Goal: Information Seeking & Learning: Learn about a topic

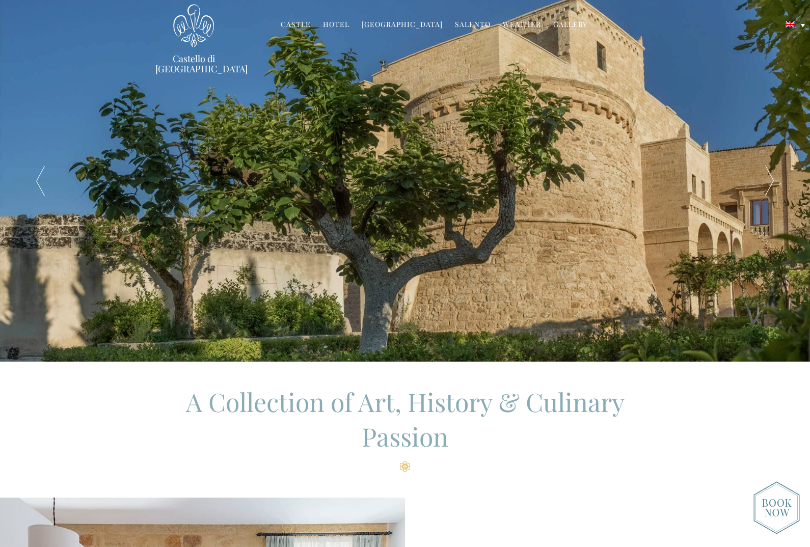
click at [566, 26] on link "Gallery" at bounding box center [570, 25] width 34 height 12
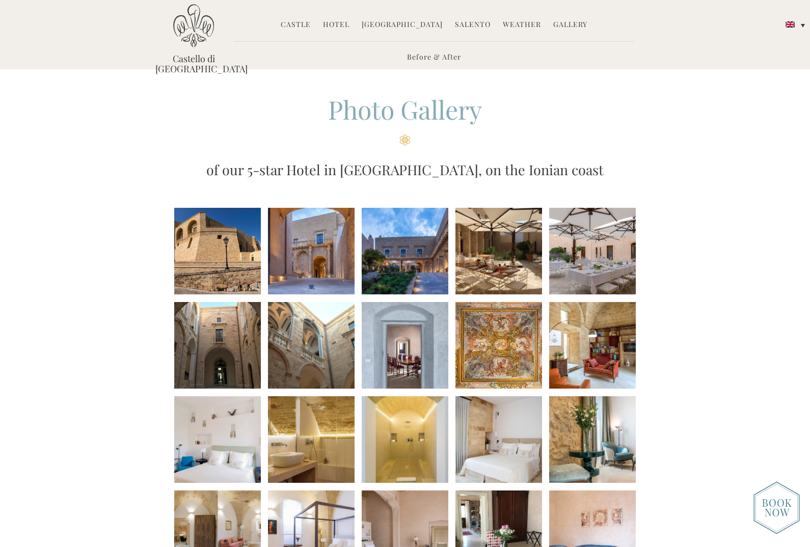
click at [345, 28] on link "Hotel" at bounding box center [336, 25] width 26 height 12
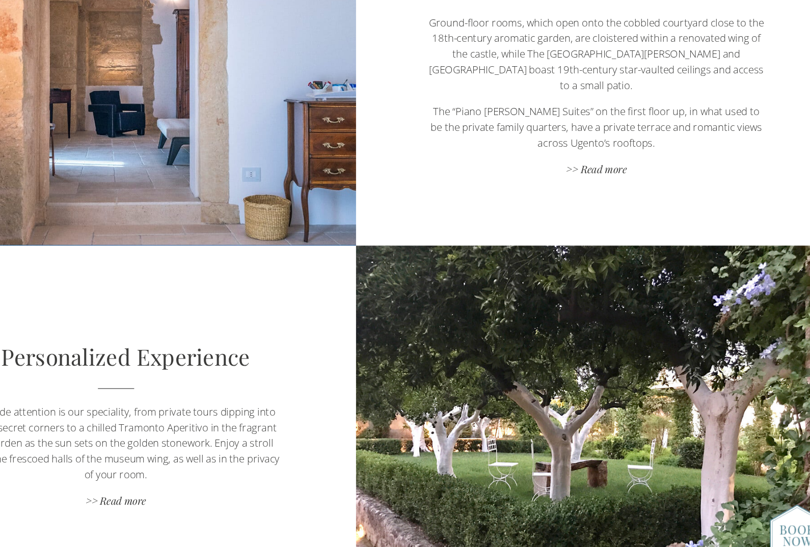
scroll to position [703, 0]
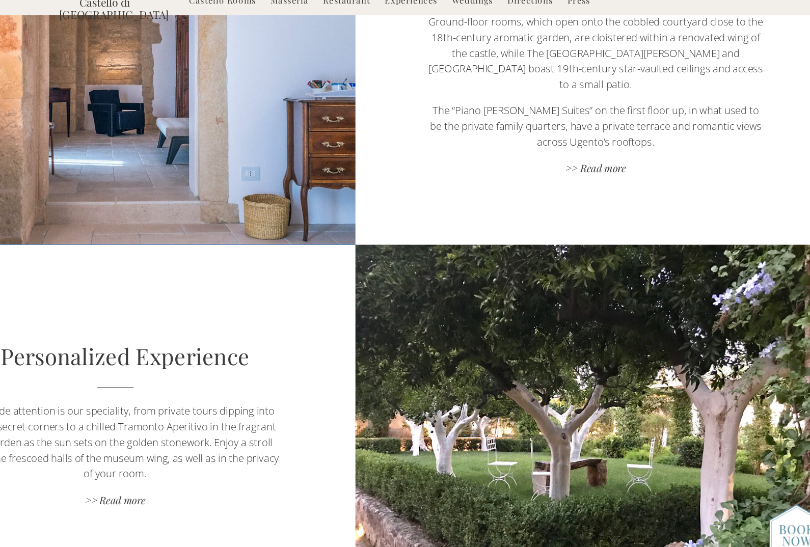
click at [504, 193] on link ">> Read more" at bounding box center [608, 200] width 284 height 14
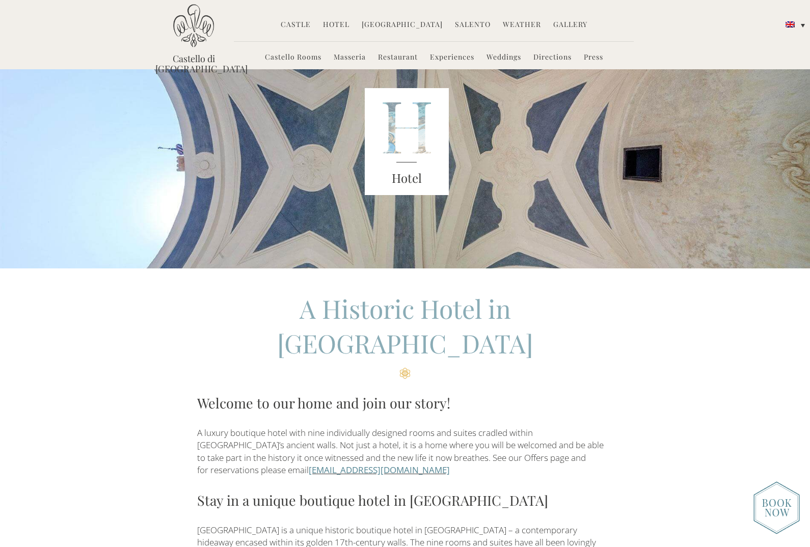
scroll to position [0, 0]
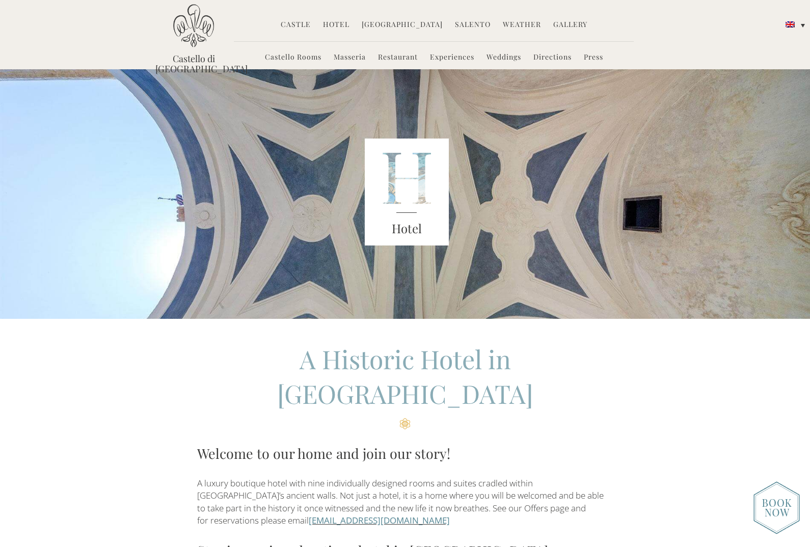
click at [304, 58] on link "Castello Rooms" at bounding box center [293, 58] width 57 height 12
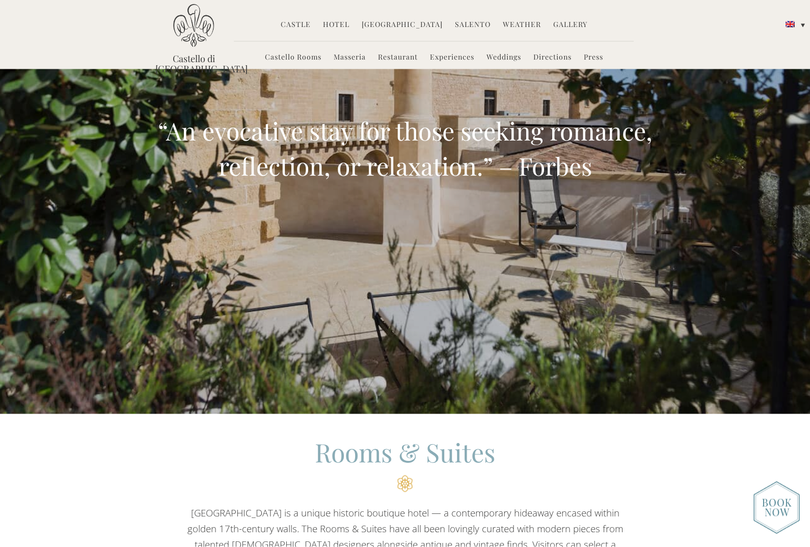
scroll to position [198, 0]
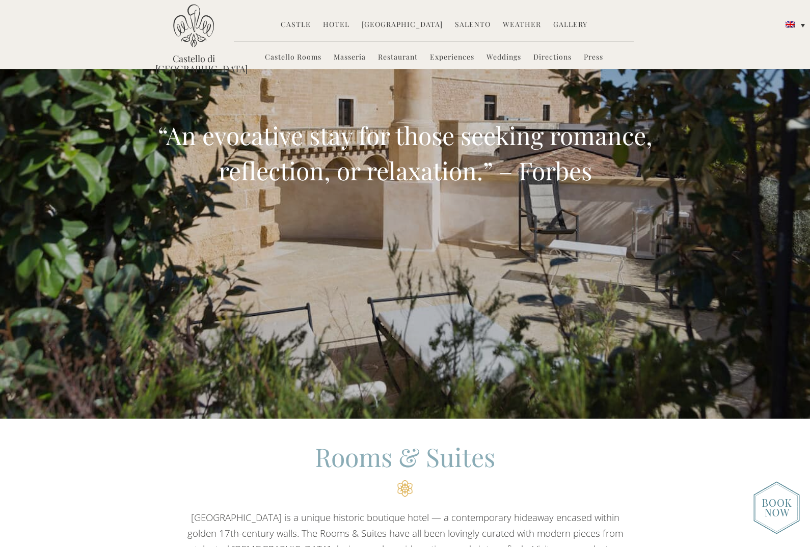
click at [503, 64] on link "Weddings" at bounding box center [504, 58] width 35 height 12
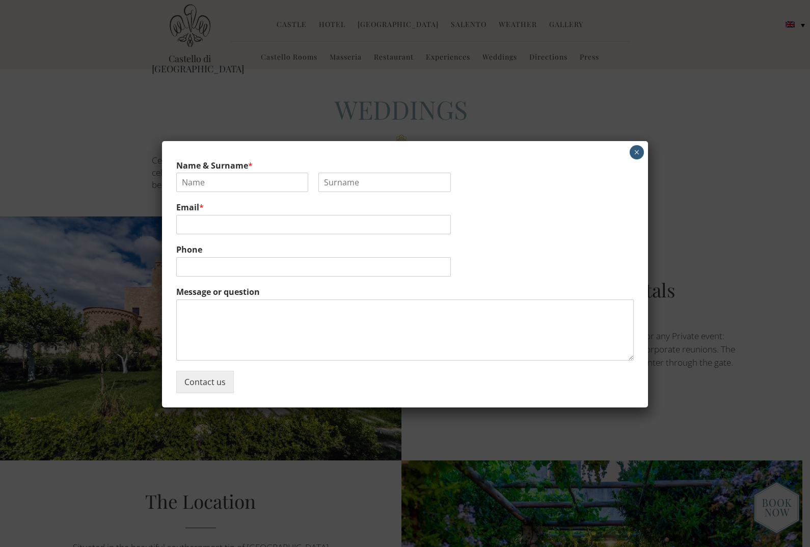
click at [641, 153] on button "×" at bounding box center [637, 152] width 14 height 14
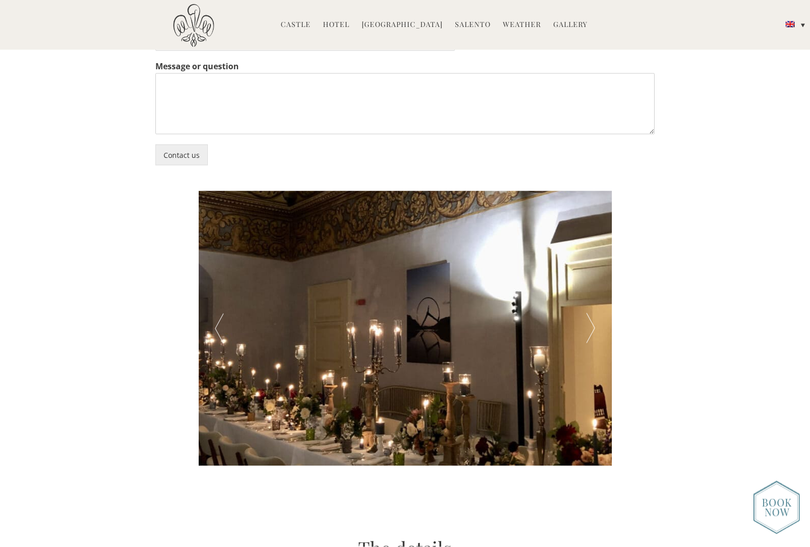
scroll to position [2043, 0]
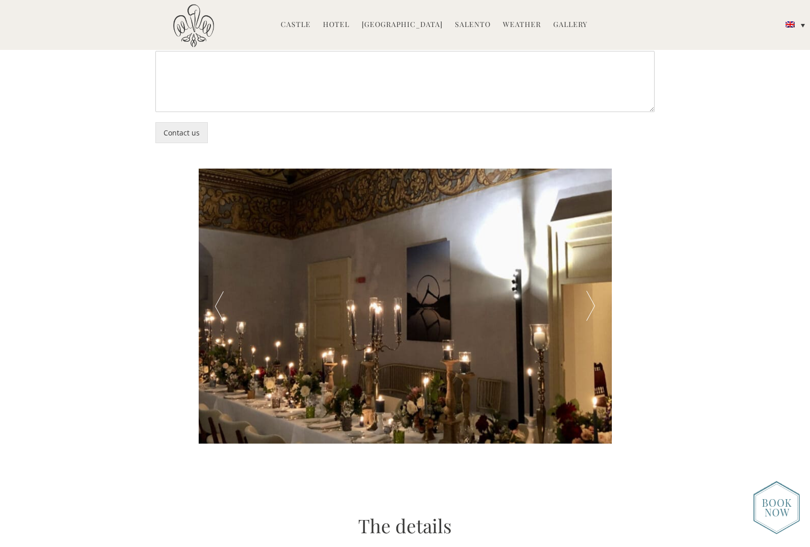
click at [593, 308] on div at bounding box center [590, 306] width 41 height 275
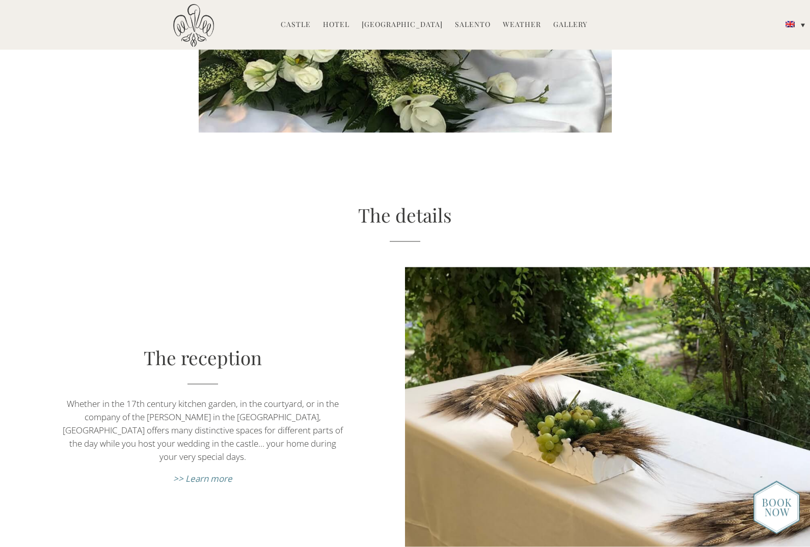
scroll to position [2354, 0]
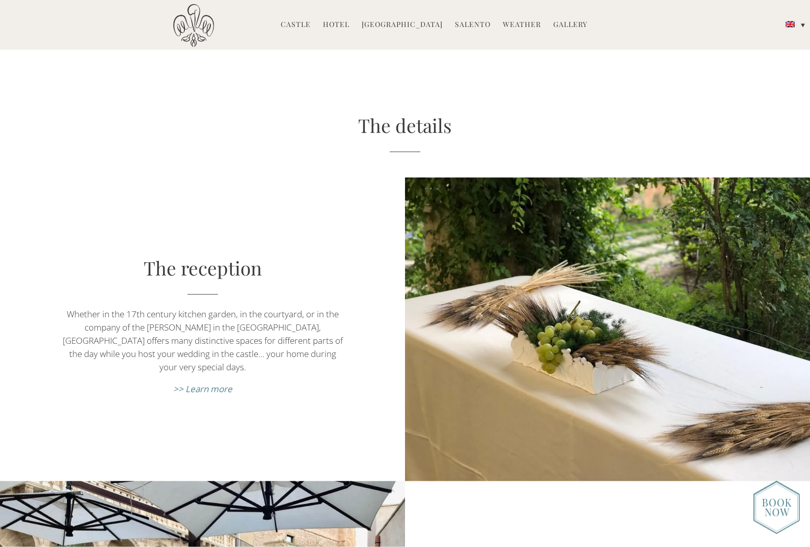
click at [213, 383] on em ">> Learn more" at bounding box center [202, 389] width 59 height 12
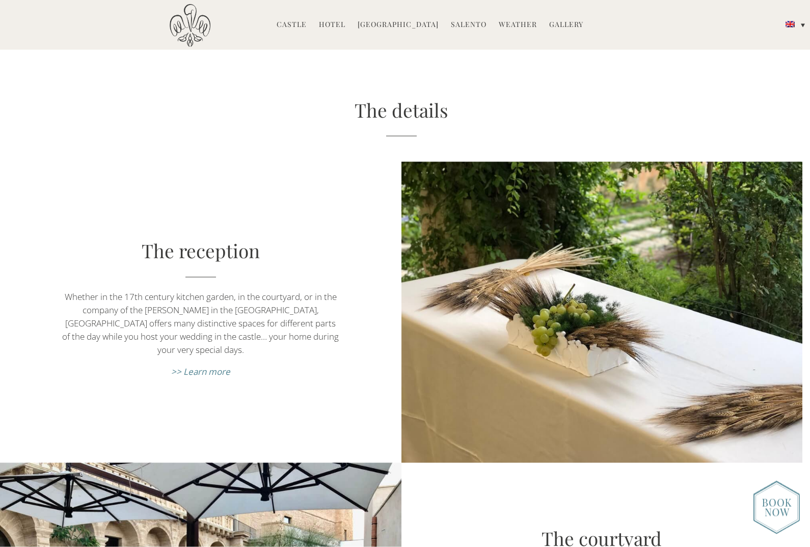
scroll to position [2444, 0]
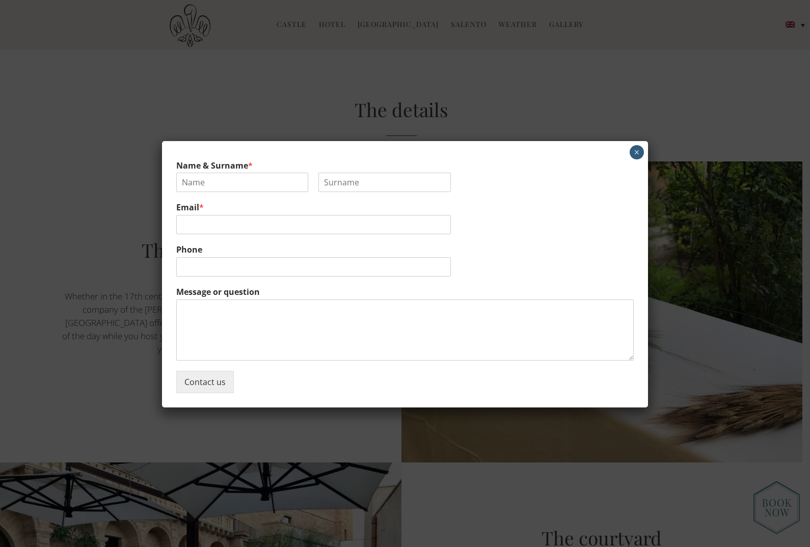
click at [636, 157] on button "×" at bounding box center [637, 152] width 14 height 14
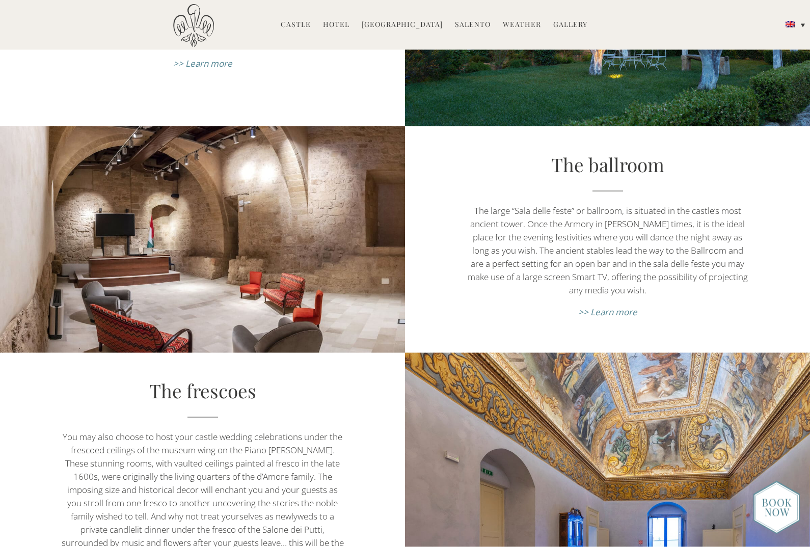
scroll to position [3369, 0]
